Goal: Obtain resource: Download file/media

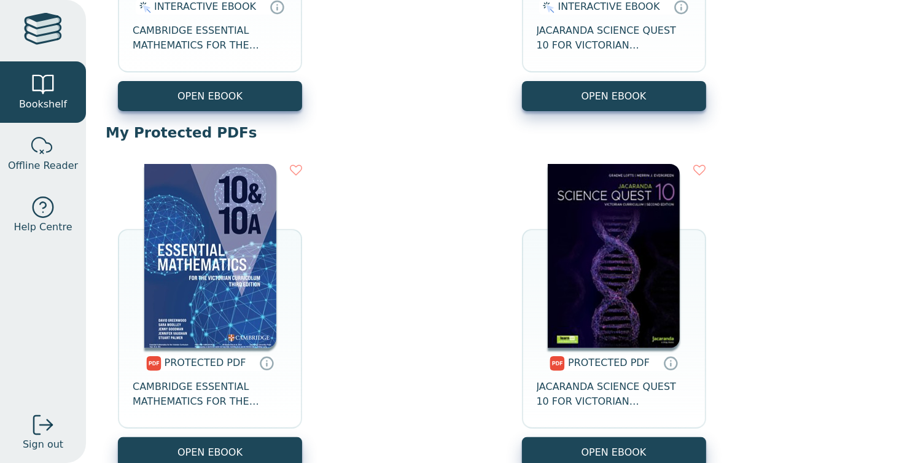
scroll to position [305, 0]
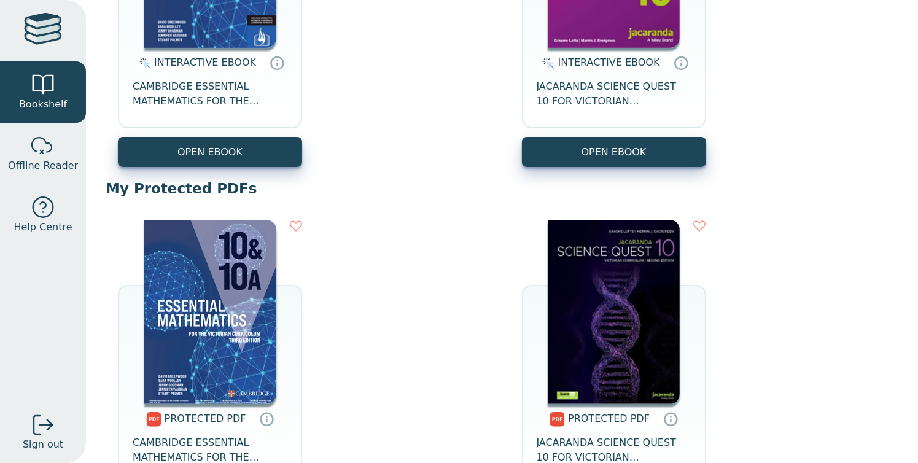
click at [222, 317] on img at bounding box center [210, 312] width 132 height 184
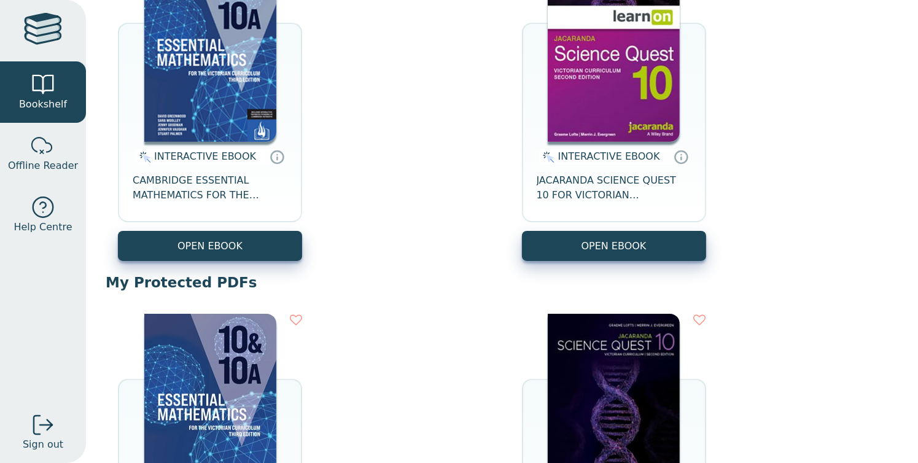
click at [232, 107] on img at bounding box center [210, 50] width 132 height 184
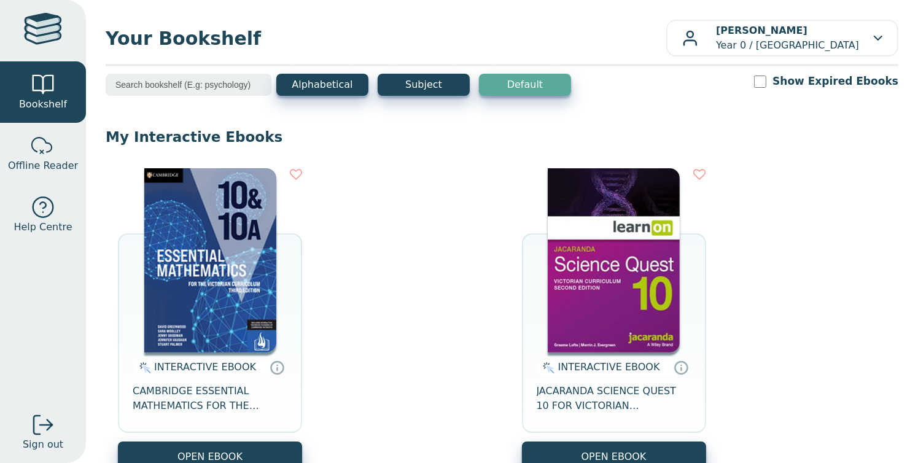
scroll to position [86, 0]
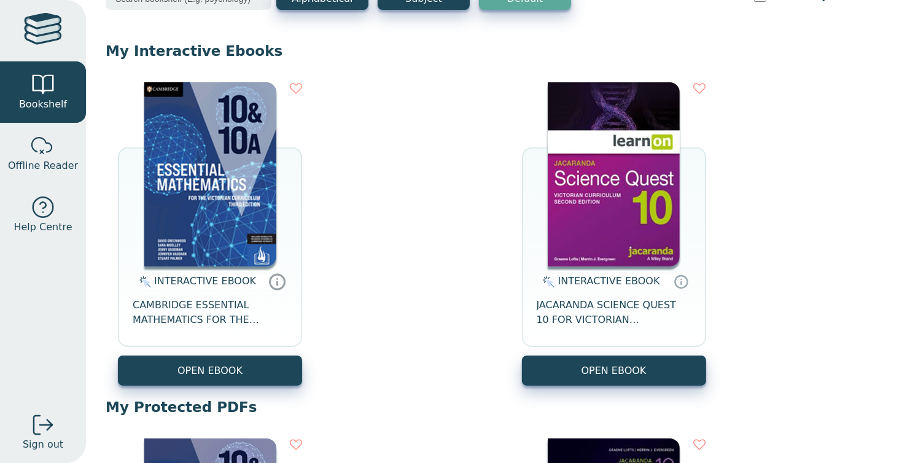
click at [268, 288] on icon at bounding box center [277, 282] width 18 height 18
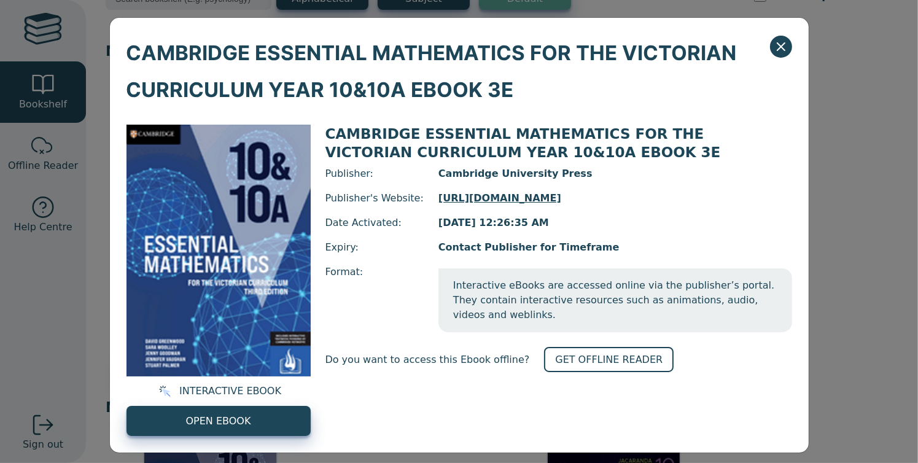
click at [268, 288] on img at bounding box center [219, 251] width 184 height 252
click at [568, 347] on link "GET OFFLINE READER" at bounding box center [609, 359] width 130 height 25
click at [774, 49] on icon "Close" at bounding box center [781, 46] width 15 height 15
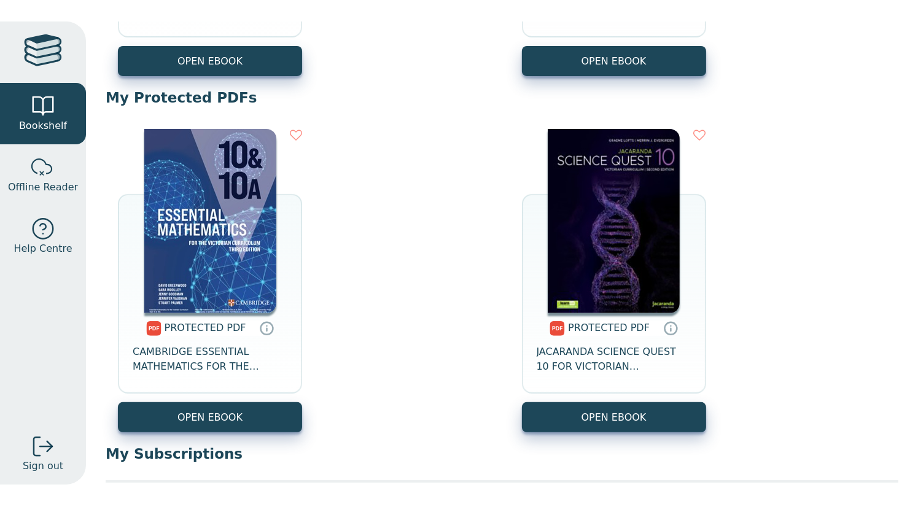
scroll to position [418, 0]
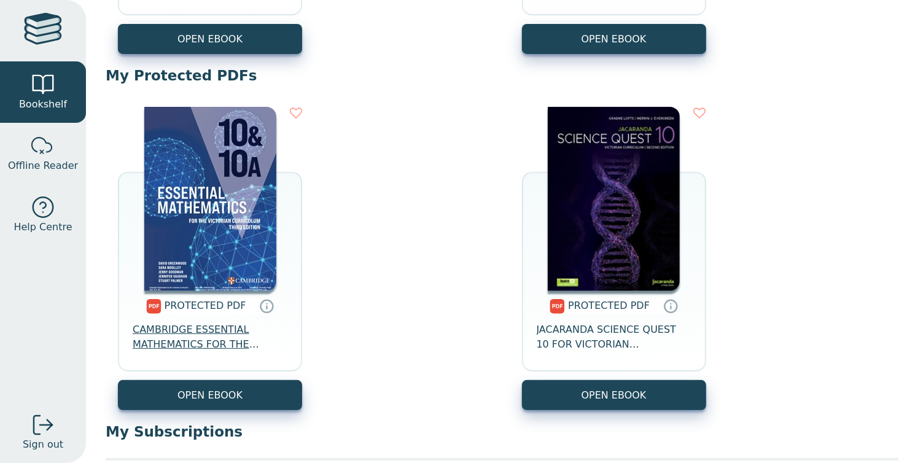
click at [208, 344] on span "CAMBRIDGE ESSENTIAL MATHEMATICS FOR THE VICTORIAN CURRICULUM YEAR 10&10A 3E" at bounding box center [210, 336] width 155 height 29
